Goal: Communication & Community: Answer question/provide support

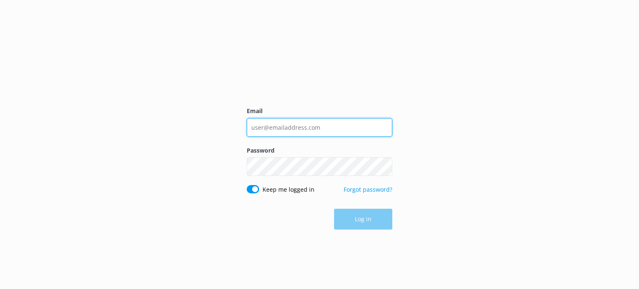
type input "[EMAIL_ADDRESS][DOMAIN_NAME]"
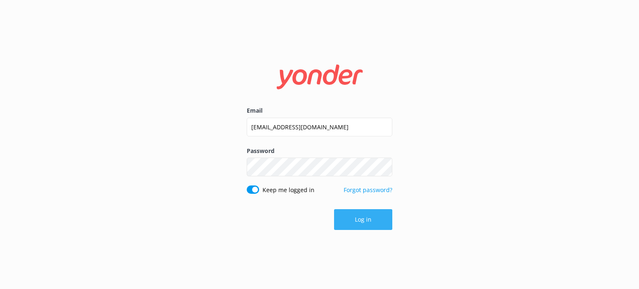
click at [376, 222] on button "Log in" at bounding box center [363, 219] width 58 height 21
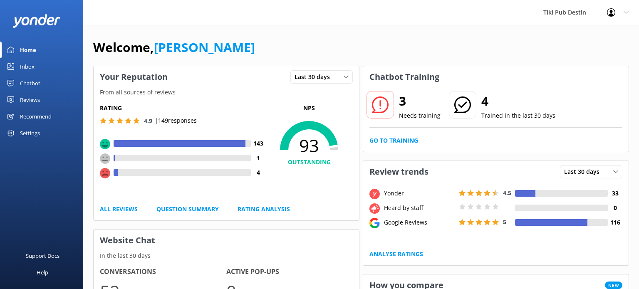
click at [109, 176] on use at bounding box center [105, 173] width 10 height 10
click at [36, 84] on div "Chatbot" at bounding box center [30, 83] width 20 height 17
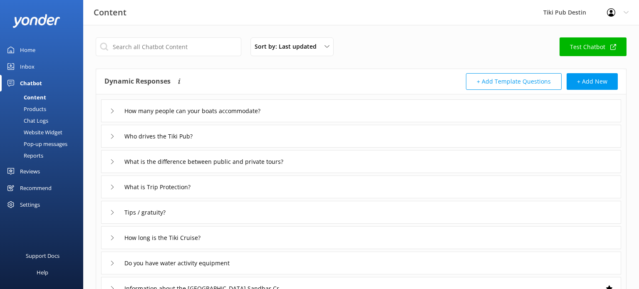
click at [39, 62] on link "Inbox" at bounding box center [41, 66] width 83 height 17
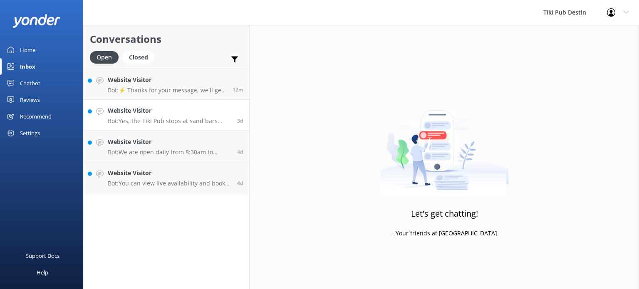
click at [205, 112] on h4 "Website Visitor" at bounding box center [169, 110] width 123 height 9
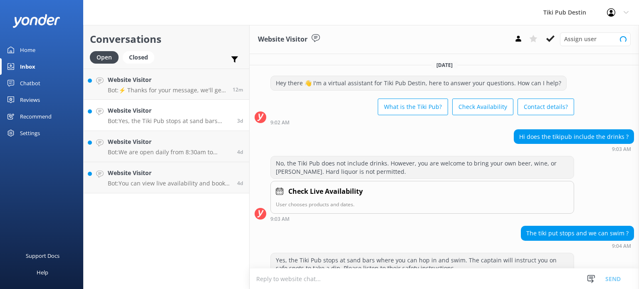
scroll to position [18, 0]
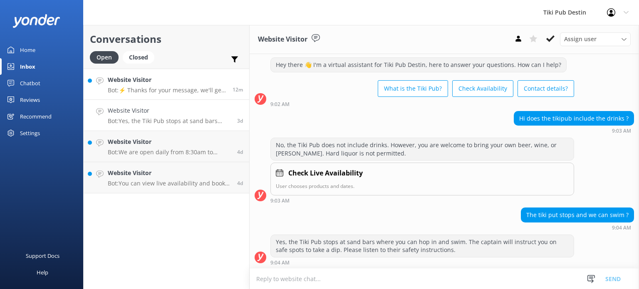
click at [174, 84] on h4 "Website Visitor" at bounding box center [167, 79] width 119 height 9
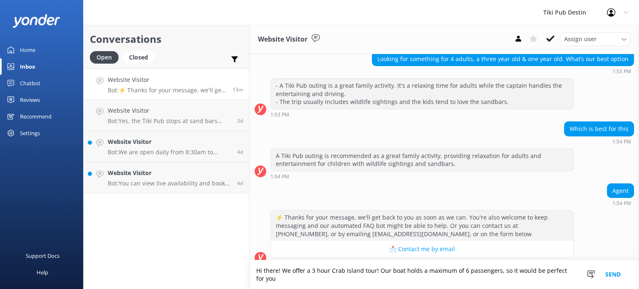
scroll to position [86, 0]
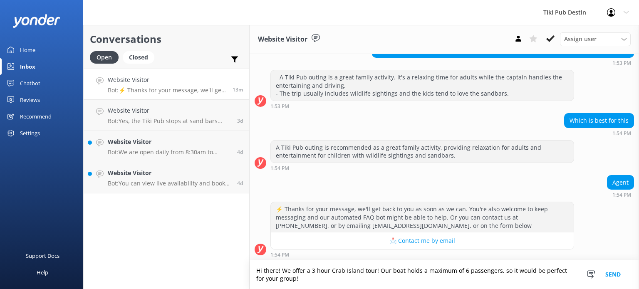
click at [389, 269] on textarea "Hi there! We offer a 3 hour Crab Island tour! Our boat holds a maximum of 6 pas…" at bounding box center [444, 274] width 389 height 29
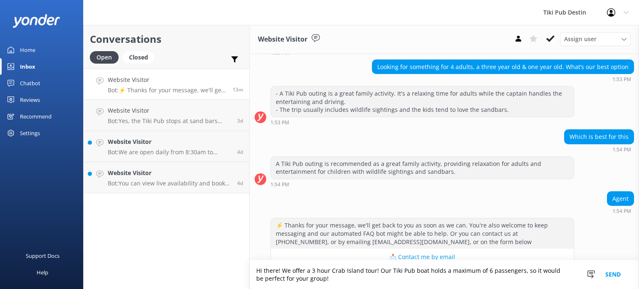
scroll to position [65, 0]
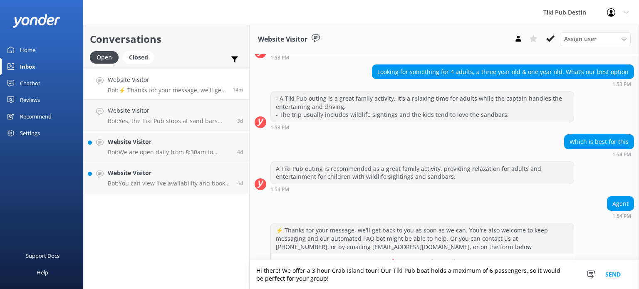
drag, startPoint x: 320, startPoint y: 281, endPoint x: 378, endPoint y: 272, distance: 59.4
click at [378, 272] on textarea "Hi there! We offer a 3 hour Crab Island tour! Our Tiki Pub boat holds a maximum…" at bounding box center [444, 274] width 389 height 29
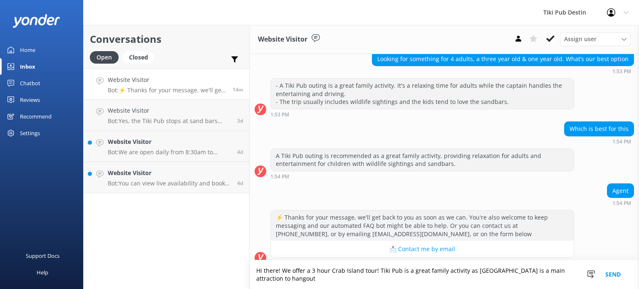
scroll to position [86, 0]
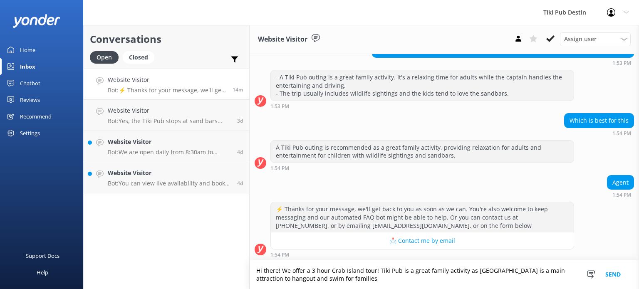
type textarea "Hi there! We offer a 3 hour Crab Island tour! Tiki Pub is a great family activi…"
click at [187, 134] on link "Website Visitor Bot: We are open daily from 8:30am to 6:30pm. 4d" at bounding box center [167, 146] width 166 height 31
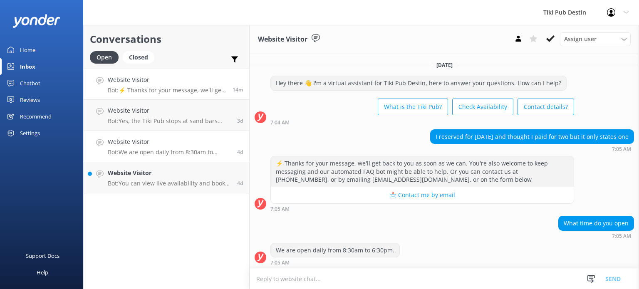
click at [195, 75] on h4 "Website Visitor" at bounding box center [167, 79] width 119 height 9
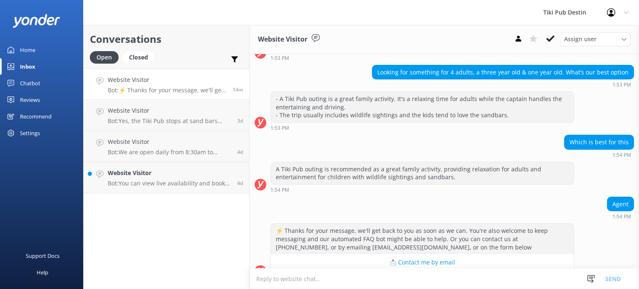
scroll to position [78, 0]
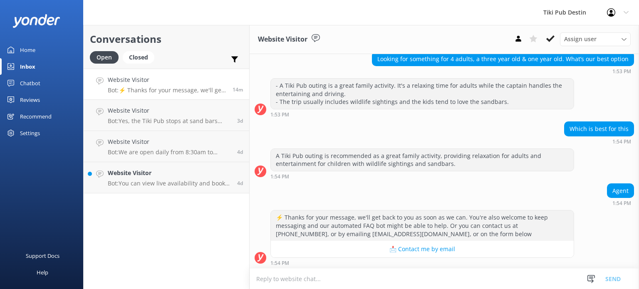
click at [342, 269] on textarea at bounding box center [444, 279] width 389 height 20
click at [321, 279] on textarea "Hi there! Tiki Pub offers tours that" at bounding box center [444, 278] width 389 height 21
click at [377, 284] on textarea "Hi there! Tiki Pub offers 3 hour tours that" at bounding box center [444, 278] width 389 height 21
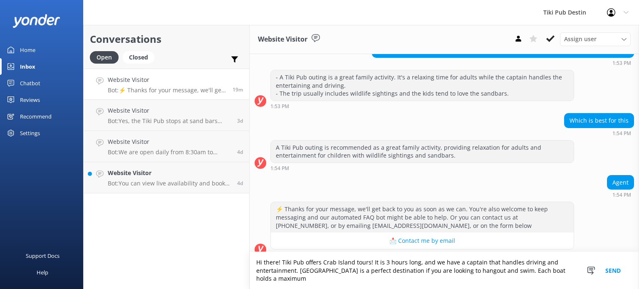
scroll to position [94, 0]
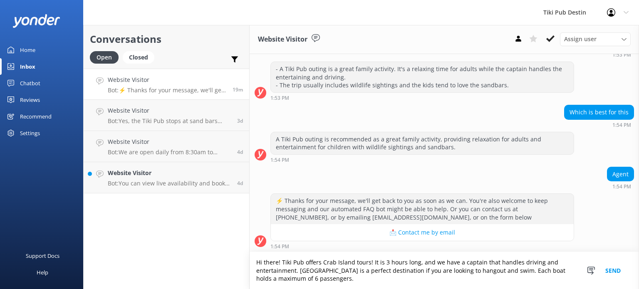
click at [394, 268] on textarea "Hi there! Tiki Pub offers Crab Island tours! It is 3 hours long, and we have a …" at bounding box center [444, 270] width 389 height 37
drag, startPoint x: 454, startPoint y: 271, endPoint x: 439, endPoint y: 272, distance: 15.4
click at [439, 272] on textarea "Hi there! Tiki Pub offers Crab Island tours! It is 3 hours long, and we have a …" at bounding box center [444, 270] width 389 height 37
click at [361, 277] on textarea "Hi there! Tiki Pub offers Crab Island tours! It is 3 hours long, and we have a …" at bounding box center [444, 270] width 389 height 37
type textarea "Hi there! Tiki Pub offers Crab Island tours! It is 3 hours long, and we have a …"
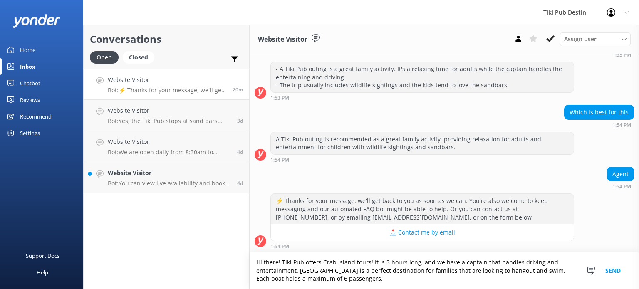
click at [607, 267] on button "Send" at bounding box center [613, 270] width 31 height 37
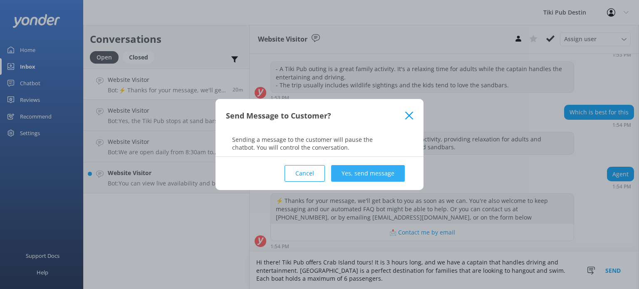
click at [374, 179] on button "Yes, send message" at bounding box center [368, 173] width 74 height 17
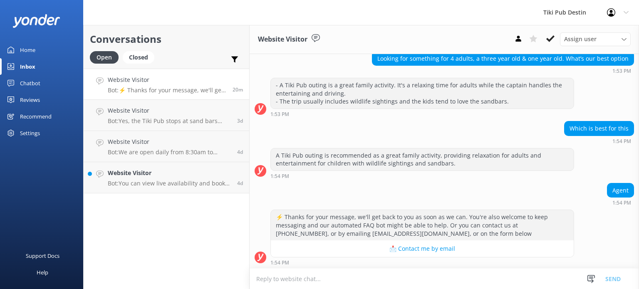
scroll to position [148, 0]
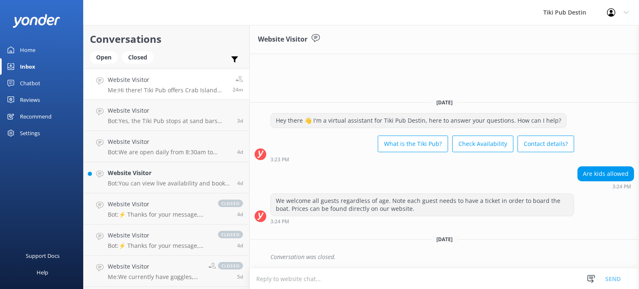
click at [173, 86] on div "Website Visitor Me: Hi there! Tiki Pub offers Crab Island tours! It is 3 hours …" at bounding box center [167, 84] width 119 height 18
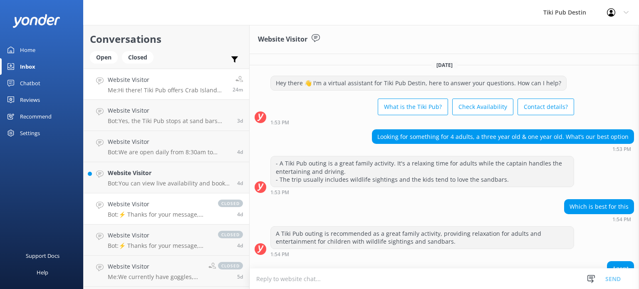
scroll to position [148, 0]
